Goal: Transaction & Acquisition: Purchase product/service

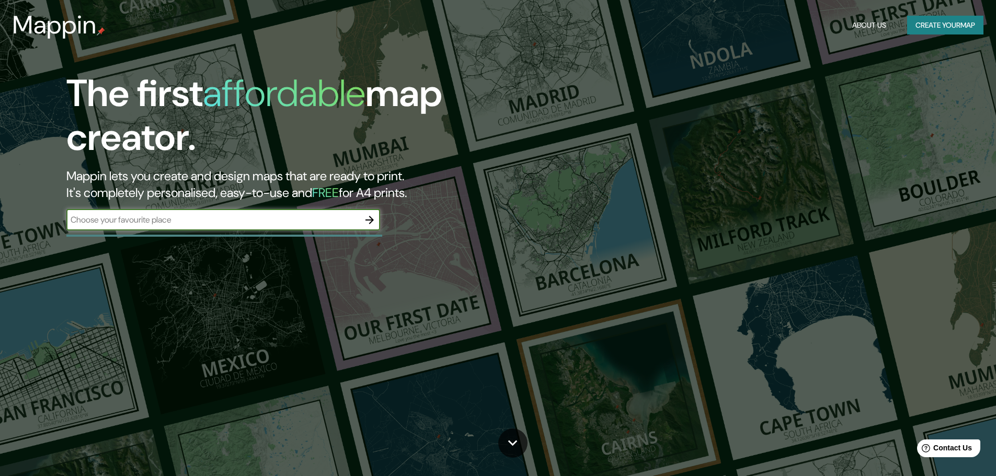
click at [202, 223] on input "text" at bounding box center [212, 220] width 293 height 12
type input "[US_STATE]"
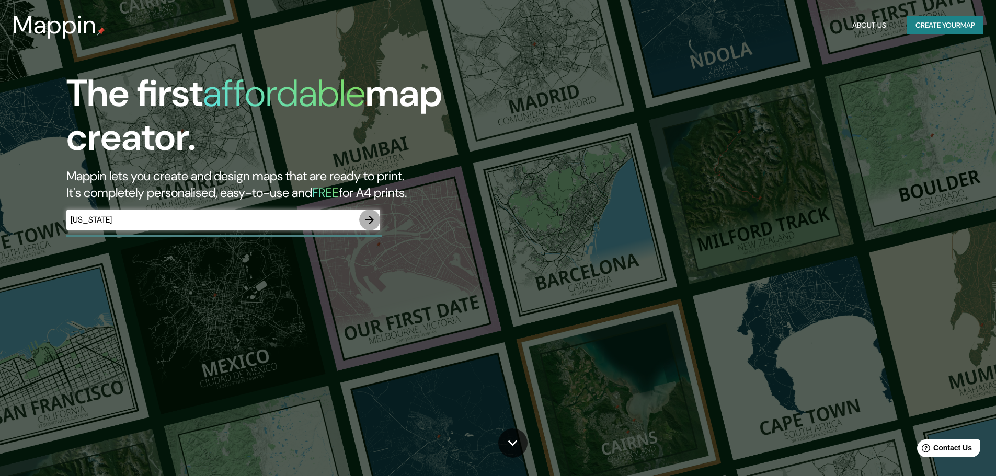
click at [370, 220] on icon "button" at bounding box center [370, 220] width 8 height 8
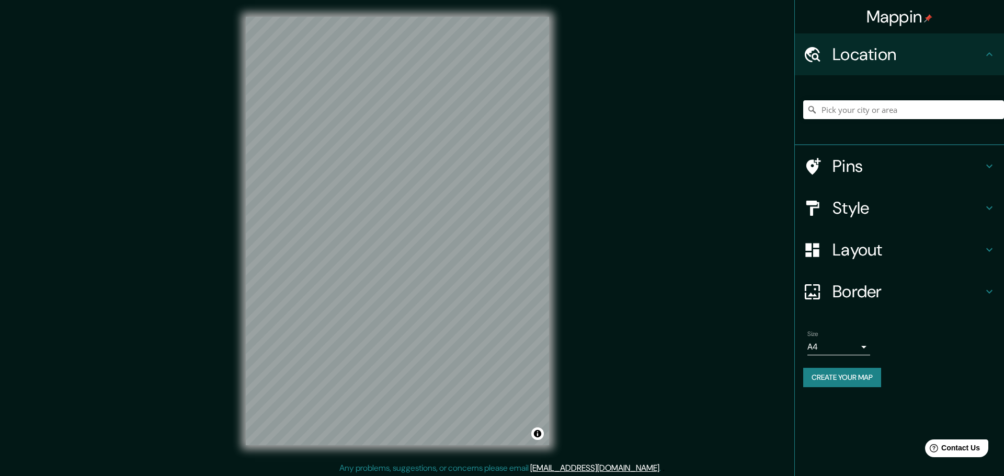
click at [857, 346] on body "Mappin Location Pins Style Layout Border Choose a border. Hint : you can make l…" at bounding box center [502, 238] width 1004 height 476
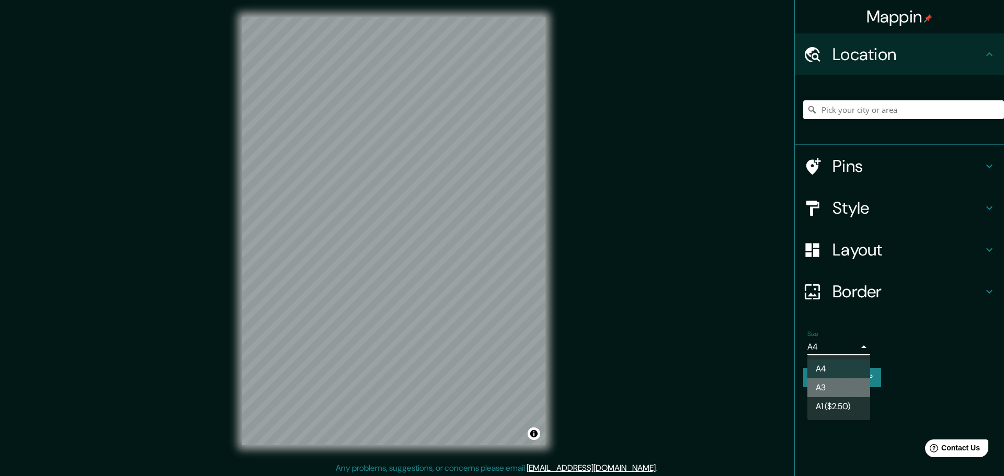
click at [846, 394] on li "A3" at bounding box center [838, 388] width 63 height 19
type input "a4"
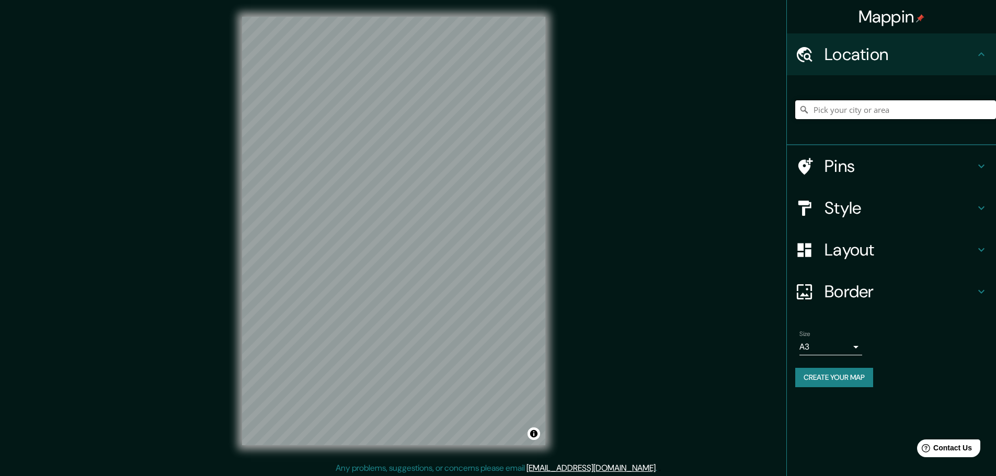
click at [826, 112] on input "Pick your city or area" at bounding box center [895, 109] width 201 height 19
click at [939, 112] on input "[US_STATE], [GEOGRAPHIC_DATA], [GEOGRAPHIC_DATA]" at bounding box center [895, 109] width 201 height 19
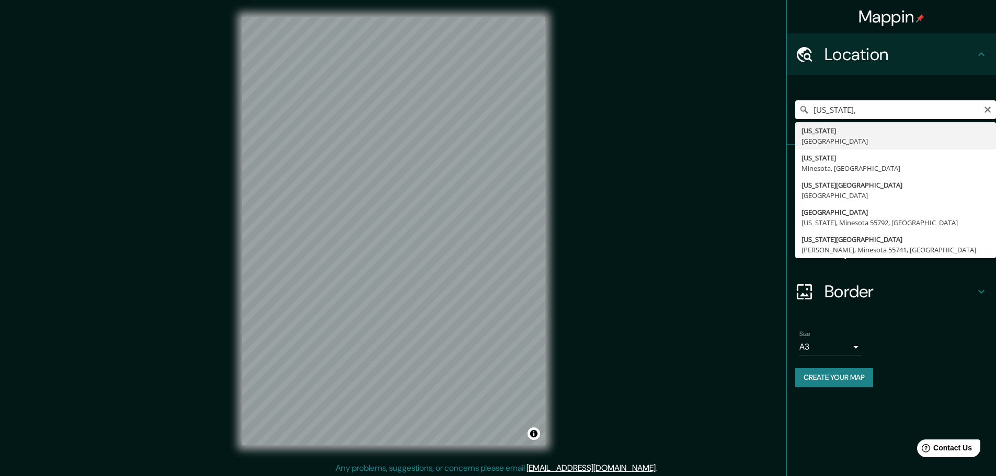
type input "[US_STATE], [GEOGRAPHIC_DATA]"
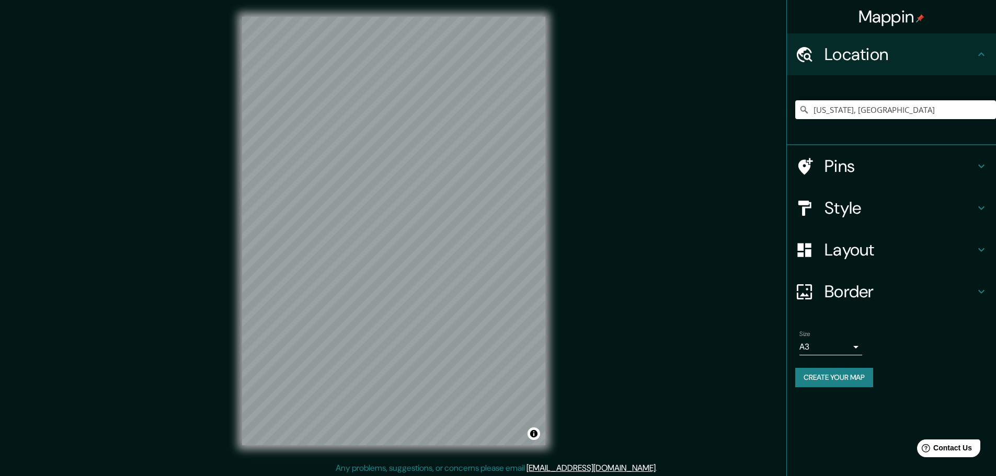
click at [512, 476] on html "Mappin Location [US_STATE], [GEOGRAPHIC_DATA] Pins Style Layout Border Choose a…" at bounding box center [498, 238] width 996 height 476
click at [975, 248] on icon at bounding box center [981, 250] width 13 height 13
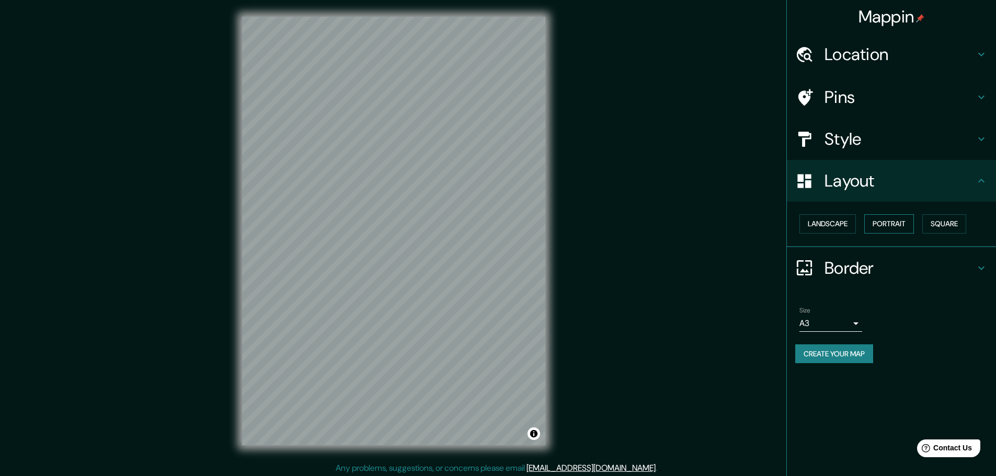
click at [905, 221] on button "Portrait" at bounding box center [889, 223] width 50 height 19
click at [935, 219] on button "Square" at bounding box center [945, 223] width 44 height 19
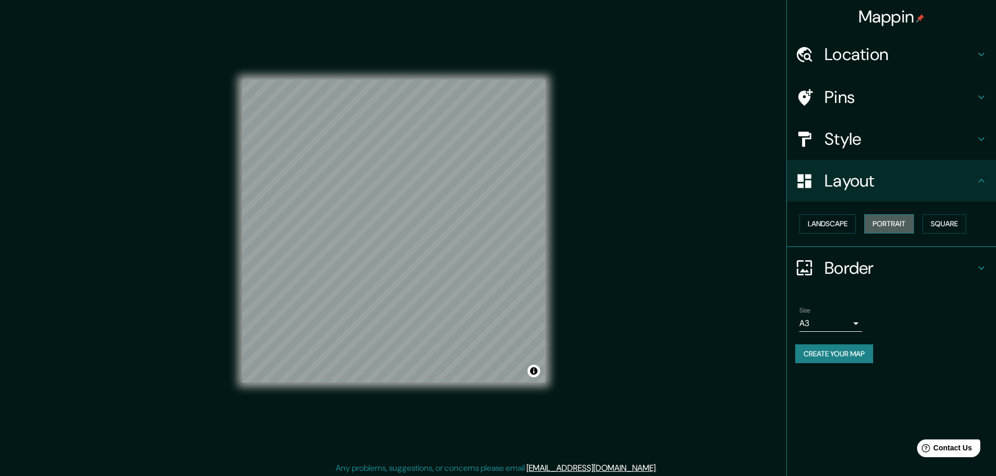
click at [904, 222] on button "Portrait" at bounding box center [889, 223] width 50 height 19
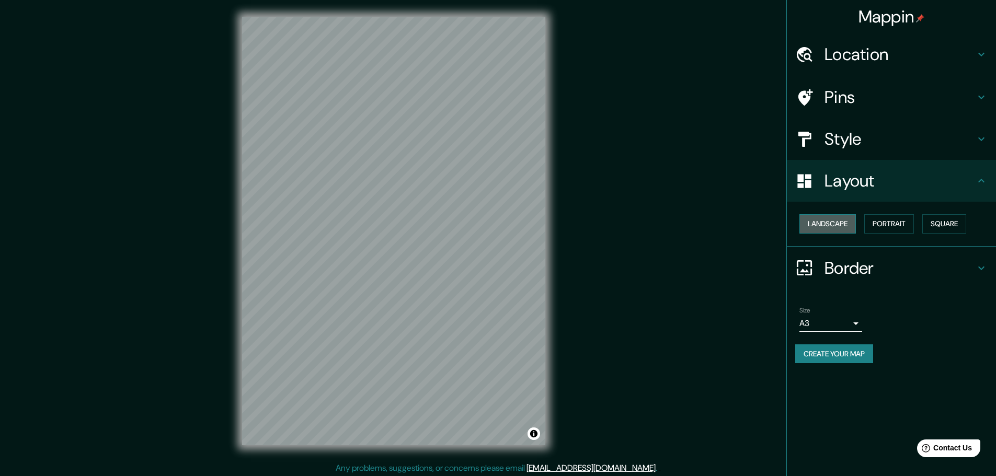
click at [843, 224] on button "Landscape" at bounding box center [828, 223] width 56 height 19
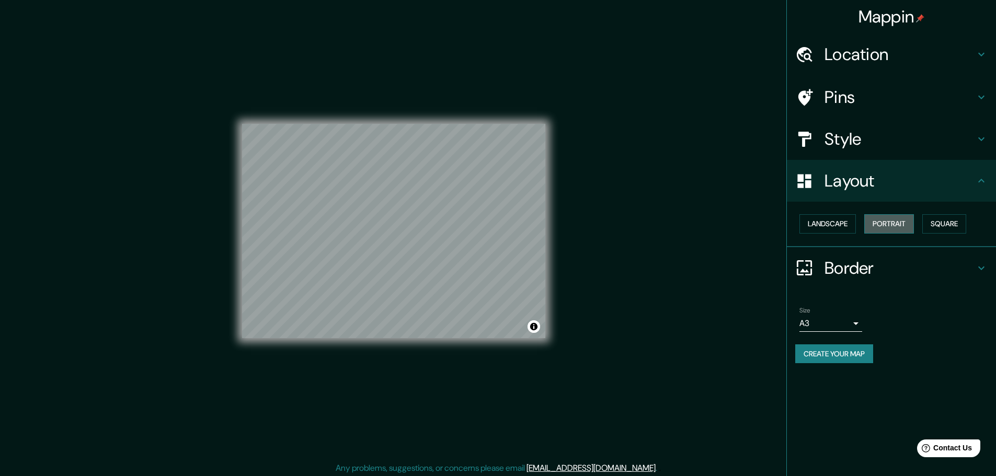
click at [878, 223] on button "Portrait" at bounding box center [889, 223] width 50 height 19
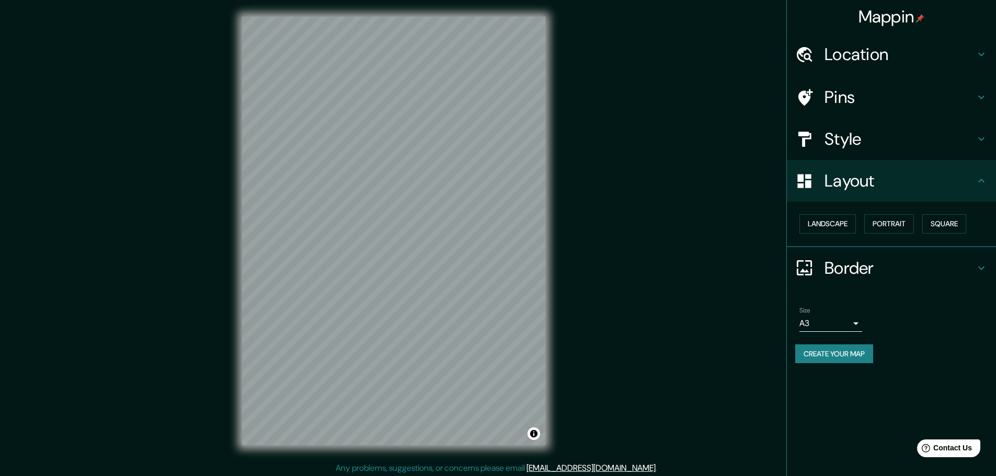
click at [977, 141] on icon at bounding box center [981, 139] width 13 height 13
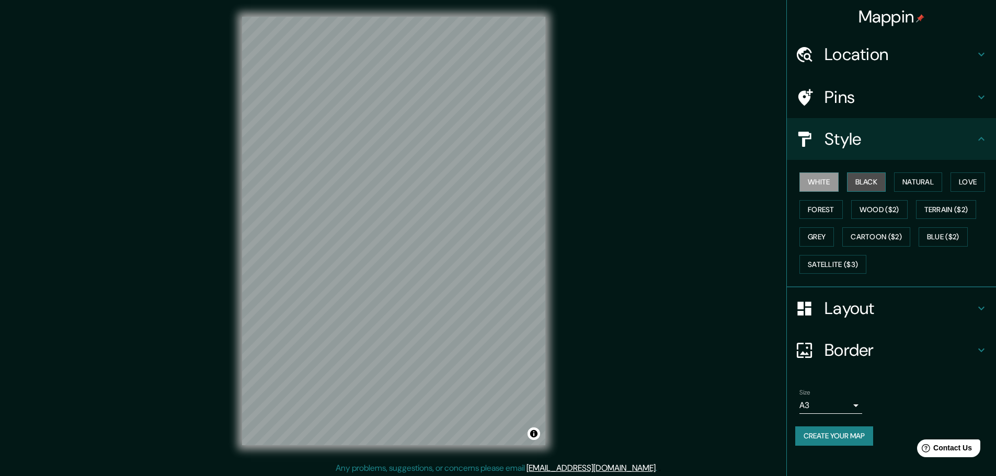
click at [875, 183] on button "Black" at bounding box center [866, 182] width 39 height 19
click at [909, 173] on button "Natural" at bounding box center [918, 182] width 48 height 19
click at [968, 187] on button "Love" at bounding box center [968, 182] width 35 height 19
click at [829, 210] on button "Forest" at bounding box center [821, 209] width 43 height 19
click at [886, 210] on button "Wood ($2)" at bounding box center [879, 209] width 56 height 19
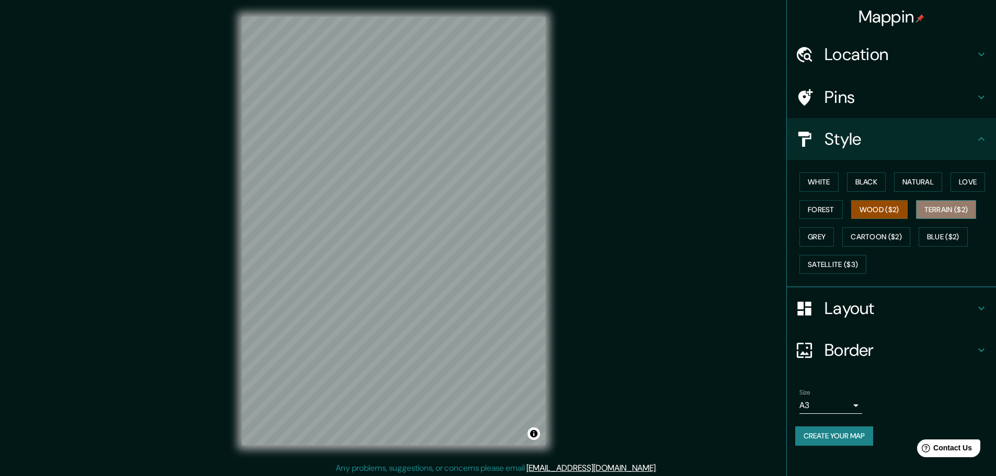
click at [929, 204] on button "Terrain ($2)" at bounding box center [946, 209] width 61 height 19
click at [824, 238] on button "Grey" at bounding box center [817, 236] width 35 height 19
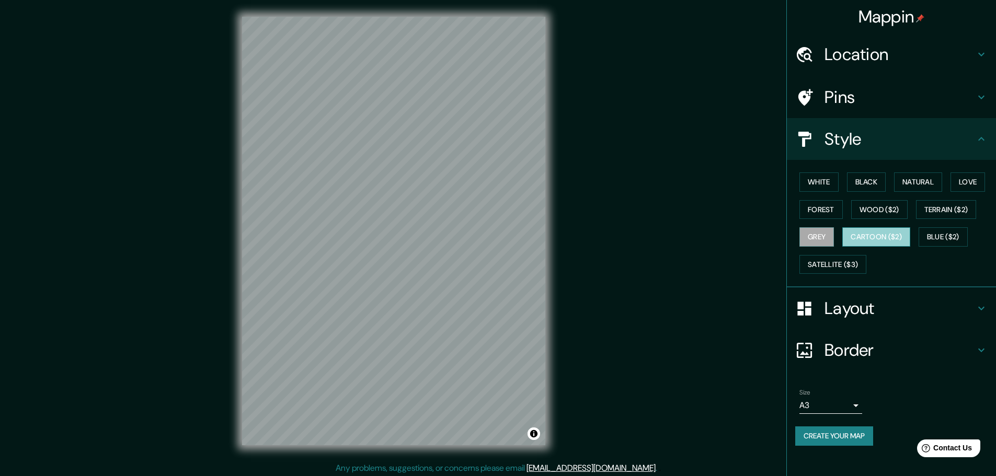
click at [856, 236] on button "Cartoon ($2)" at bounding box center [877, 236] width 68 height 19
click at [829, 267] on button "Satellite ($3)" at bounding box center [833, 264] width 67 height 19
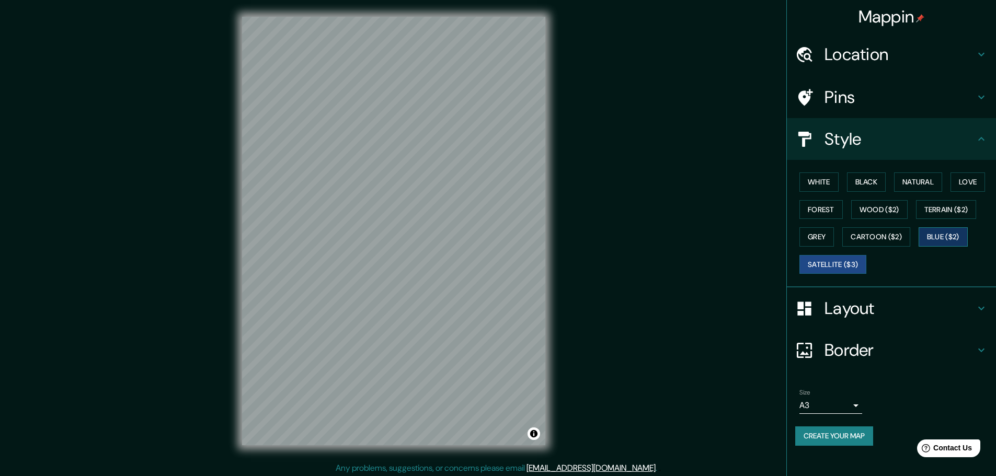
click at [937, 236] on button "Blue ($2)" at bounding box center [943, 236] width 49 height 19
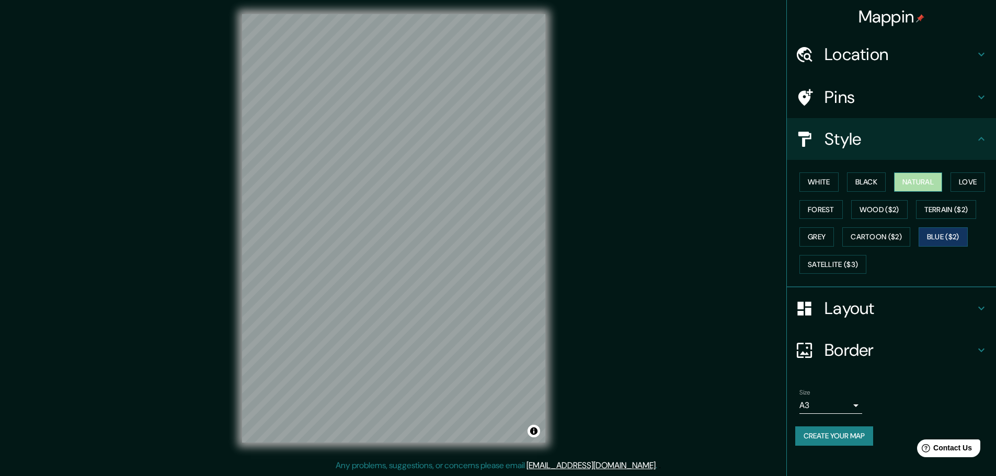
click at [930, 188] on button "Natural" at bounding box center [918, 182] width 48 height 19
click at [976, 186] on button "Love" at bounding box center [968, 182] width 35 height 19
click at [860, 186] on button "Black" at bounding box center [866, 182] width 39 height 19
click at [820, 182] on button "White" at bounding box center [819, 182] width 39 height 19
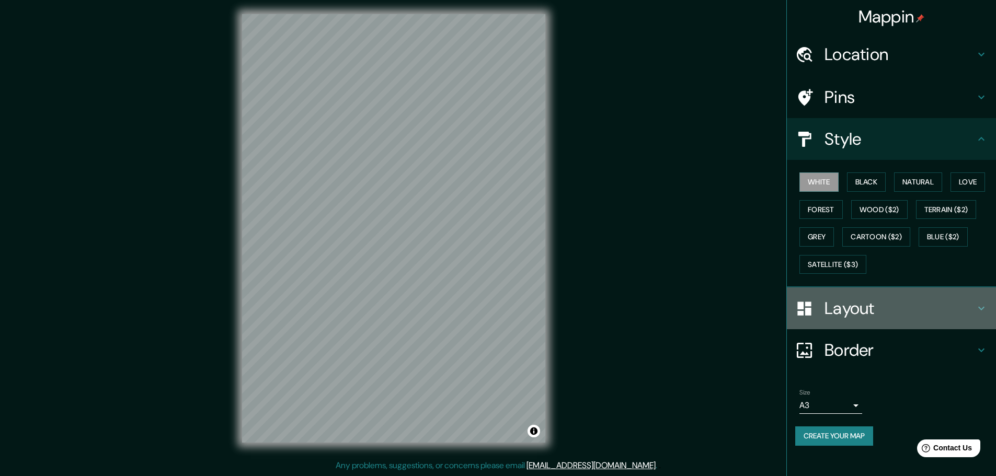
click at [980, 310] on icon at bounding box center [981, 308] width 13 height 13
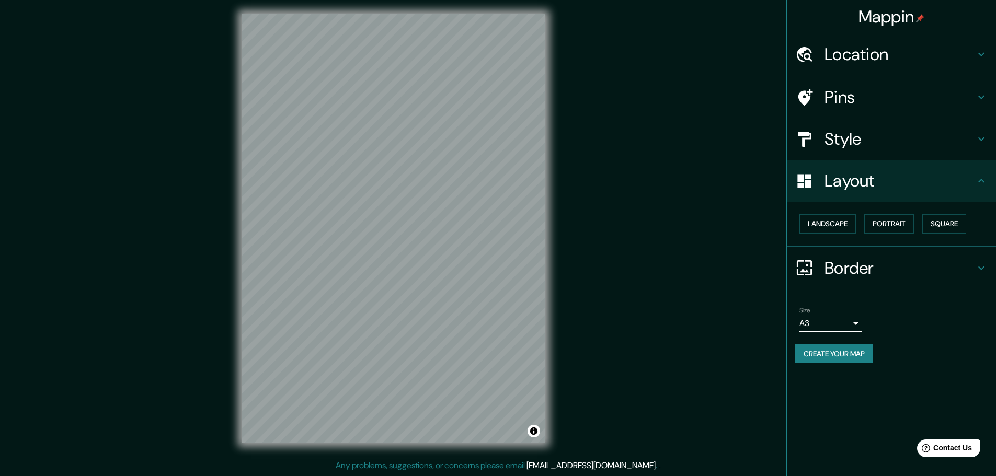
click at [981, 271] on icon at bounding box center [981, 268] width 13 height 13
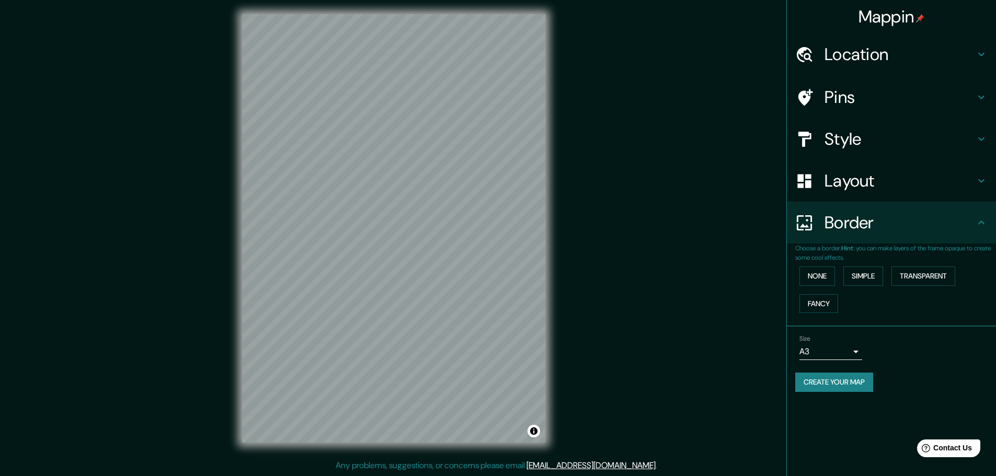
scroll to position [0, 0]
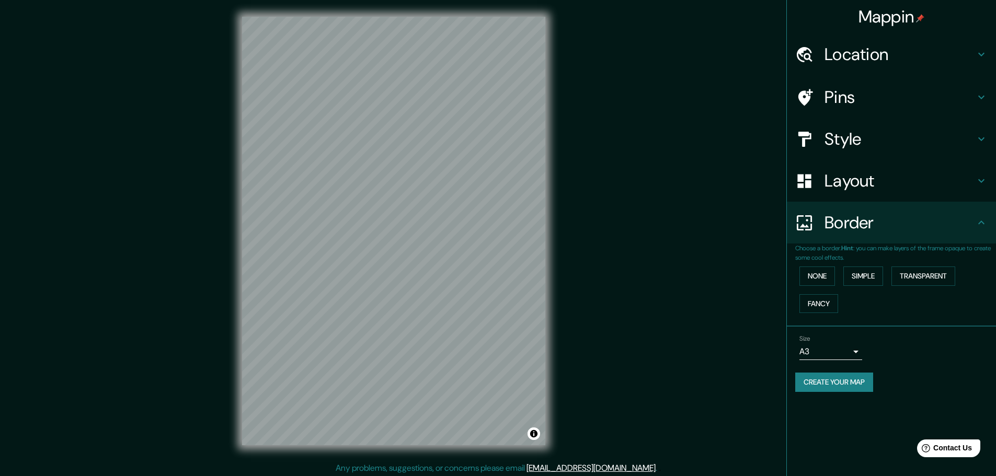
click at [980, 96] on icon at bounding box center [981, 97] width 13 height 13
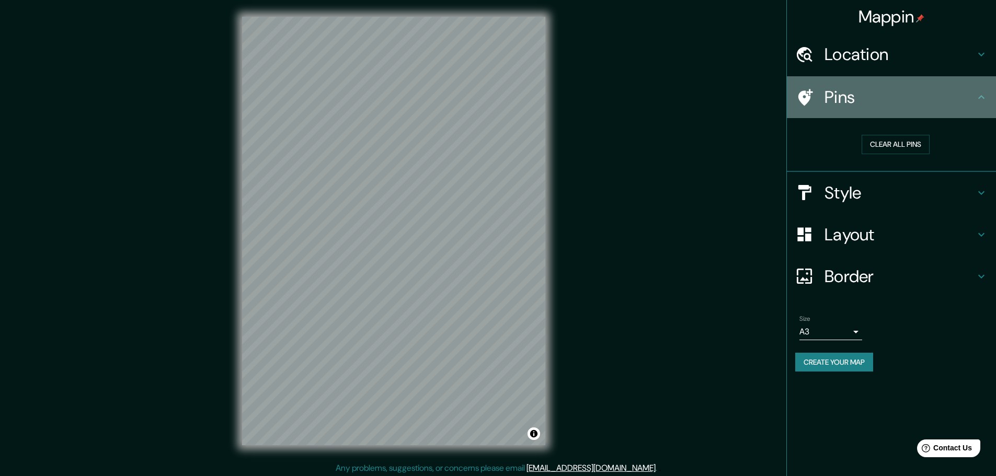
click at [980, 96] on icon at bounding box center [981, 97] width 13 height 13
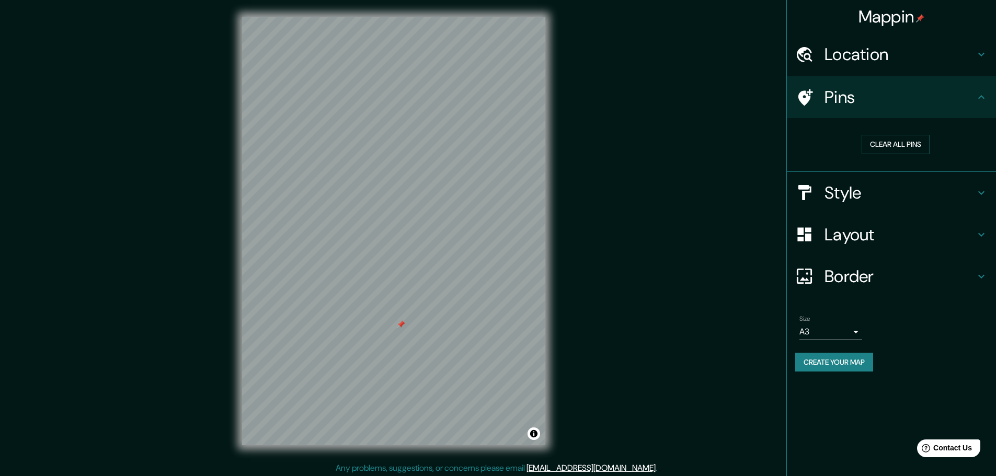
click at [404, 324] on div at bounding box center [401, 325] width 8 height 8
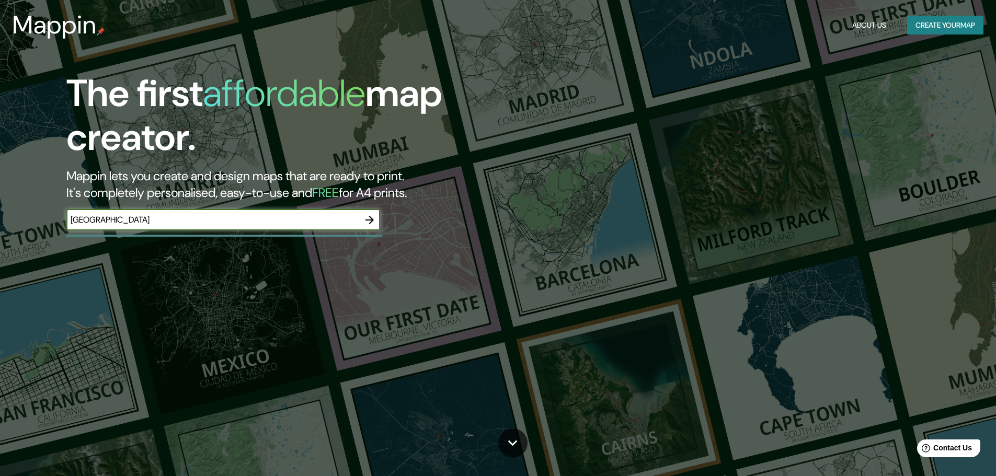
type input "MIAMI"
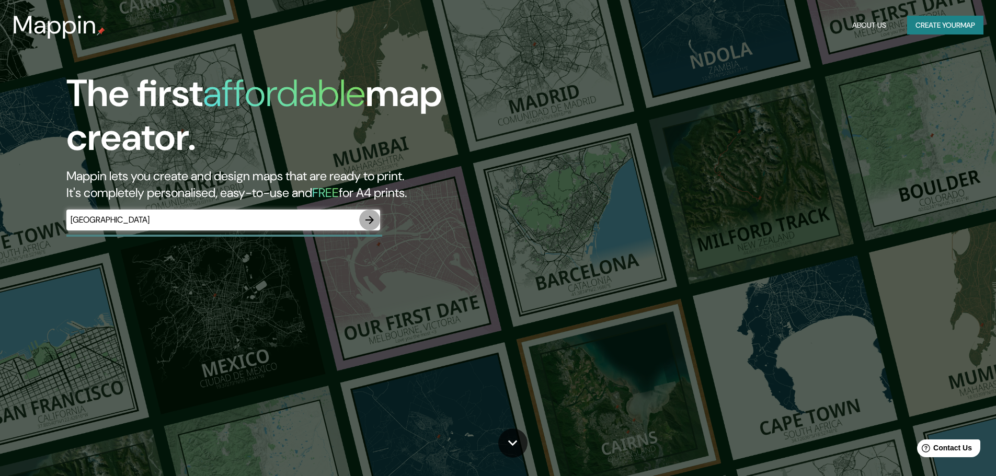
click at [370, 219] on icon "button" at bounding box center [369, 220] width 13 height 13
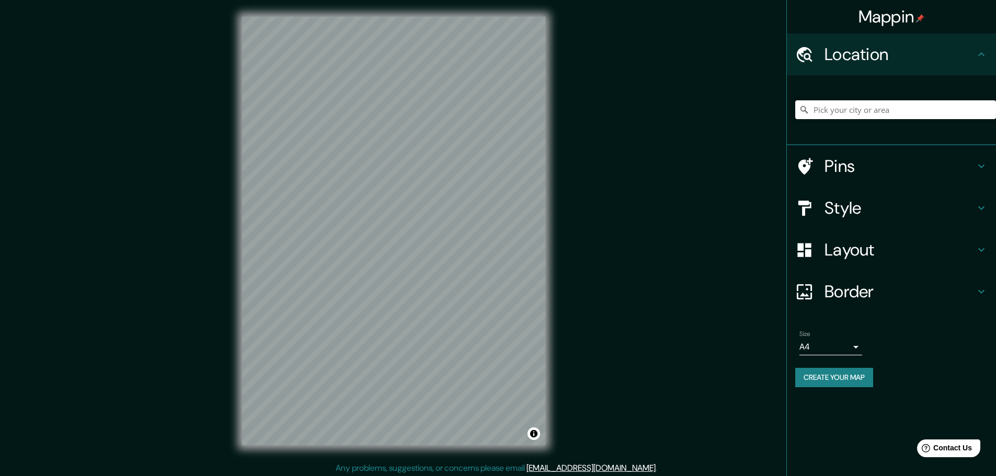
click at [821, 112] on input "Pick your city or area" at bounding box center [895, 109] width 201 height 19
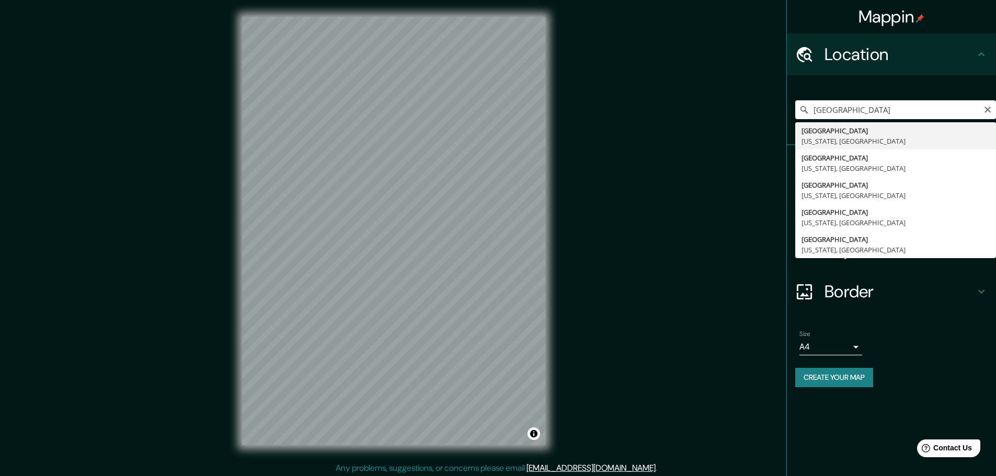
type input "Miami, Florida, Estados Unidos"
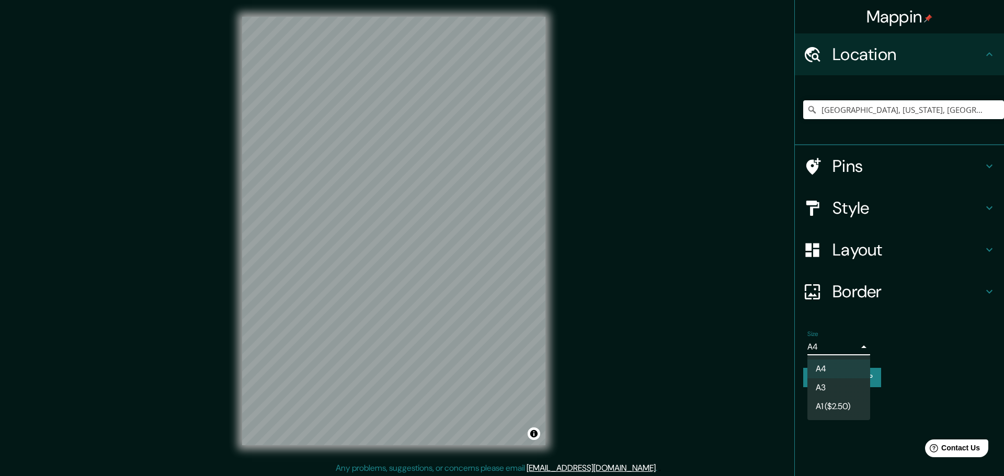
click at [855, 346] on body "Mappin Location Miami, Florida, Estados Unidos Pins Style Layout Border Choose …" at bounding box center [502, 238] width 1004 height 476
click at [838, 387] on li "A3" at bounding box center [838, 388] width 63 height 19
type input "a4"
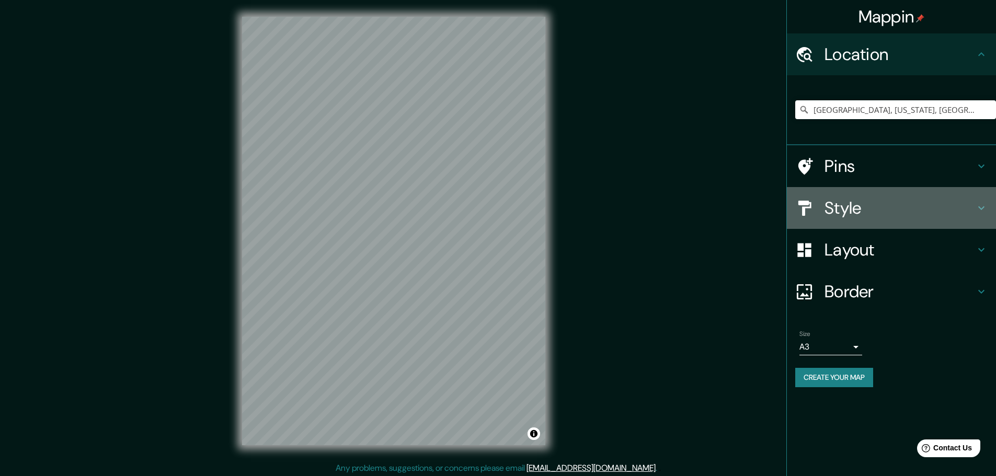
click at [982, 209] on icon at bounding box center [981, 208] width 13 height 13
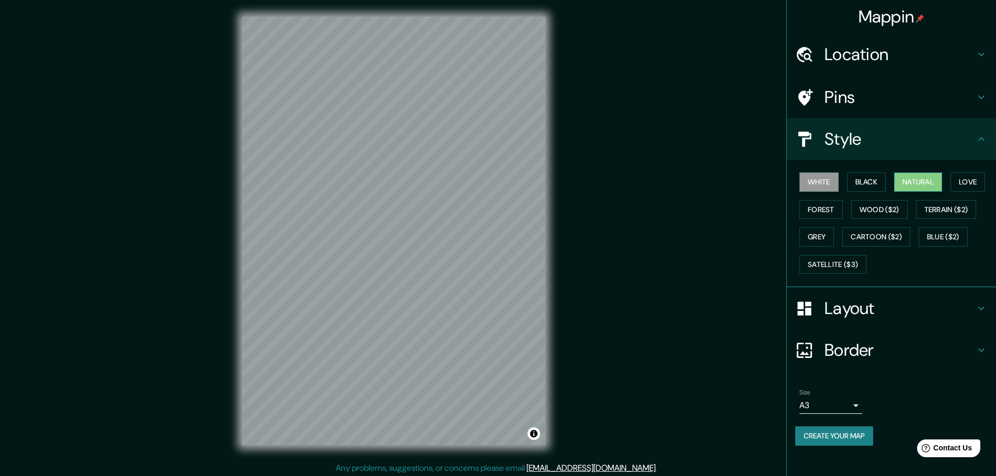
click at [916, 191] on button "Natural" at bounding box center [918, 182] width 48 height 19
click at [967, 184] on button "Love" at bounding box center [968, 182] width 35 height 19
click at [818, 210] on button "Forest" at bounding box center [821, 209] width 43 height 19
click at [823, 242] on button "Grey" at bounding box center [817, 236] width 35 height 19
click at [829, 184] on button "White" at bounding box center [819, 182] width 39 height 19
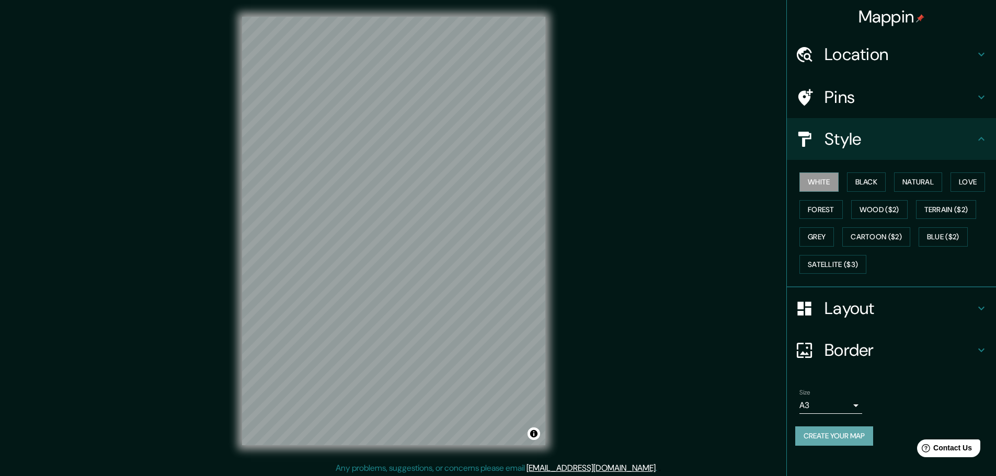
click at [817, 438] on button "Create your map" at bounding box center [834, 436] width 78 height 19
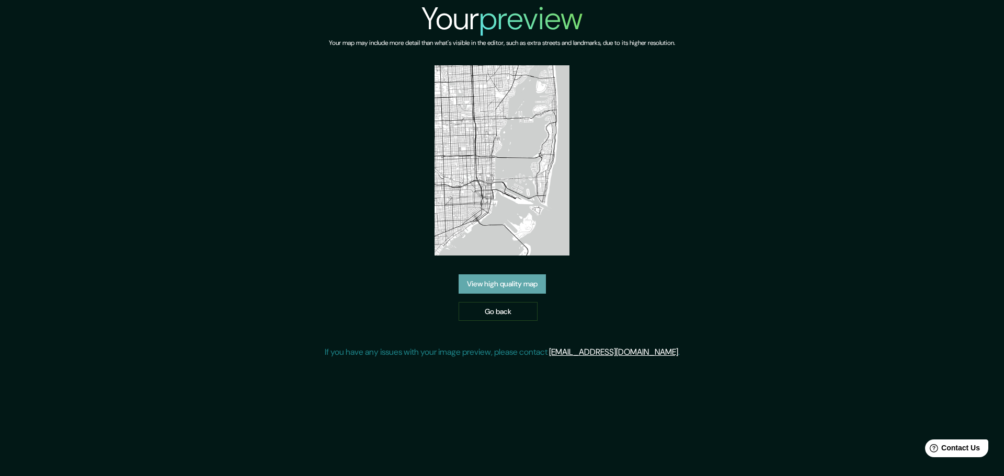
click at [520, 281] on link "View high quality map" at bounding box center [502, 284] width 87 height 19
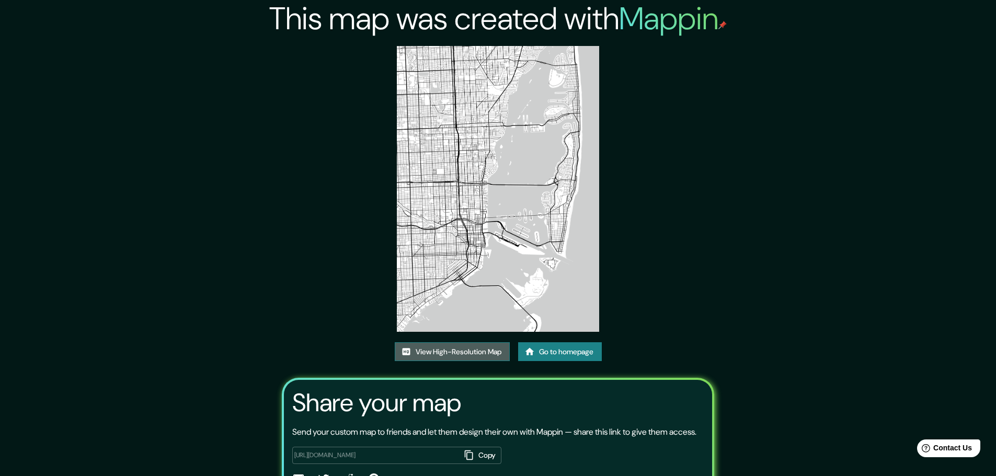
click at [495, 350] on link "View High-Resolution Map" at bounding box center [452, 352] width 115 height 19
